Goal: Obtain resource: Obtain resource

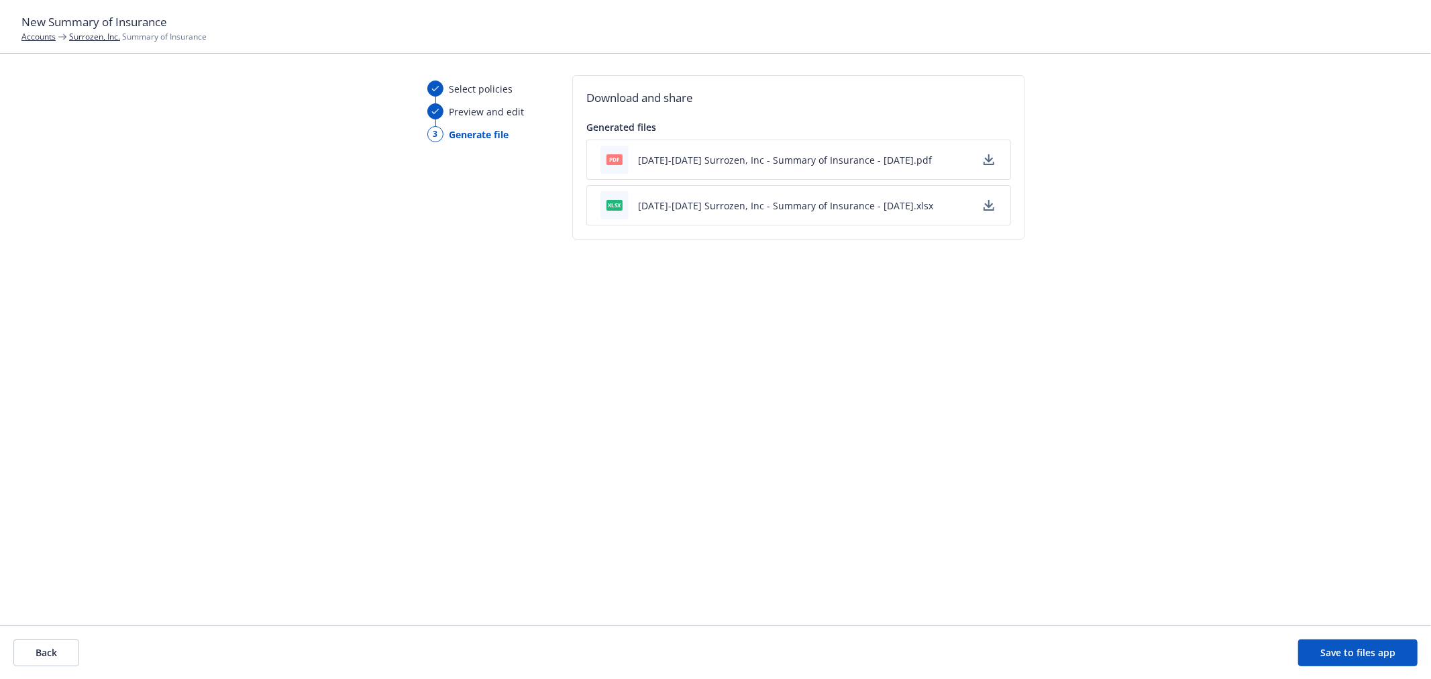
click at [91, 36] on link "Surrozen, Inc." at bounding box center [94, 36] width 51 height 11
